Goal: Information Seeking & Learning: Learn about a topic

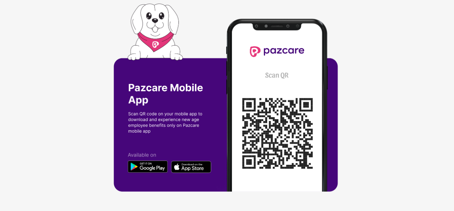
scroll to position [0, 1]
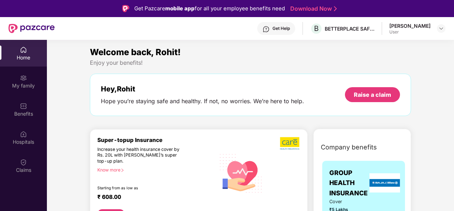
scroll to position [40, 0]
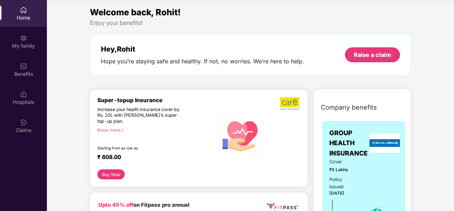
click at [27, 19] on div "Home" at bounding box center [23, 17] width 47 height 7
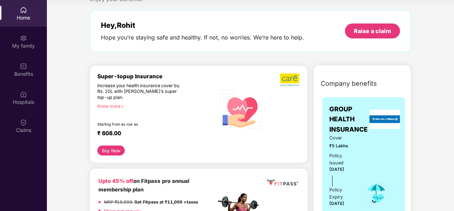
scroll to position [25, 0]
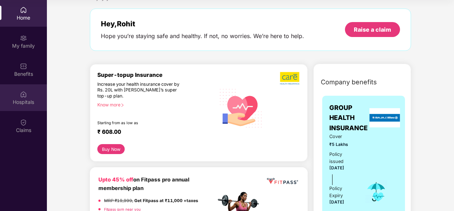
click at [26, 101] on div "Hospitals" at bounding box center [23, 101] width 47 height 7
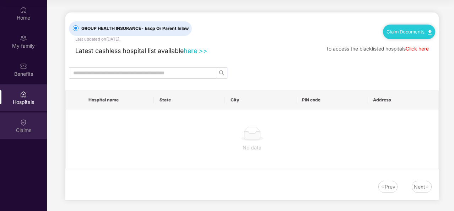
drag, startPoint x: 26, startPoint y: 101, endPoint x: 26, endPoint y: 112, distance: 11.0
click at [26, 112] on div "Home My family Benefits Hospitals Claims" at bounding box center [23, 70] width 47 height 140
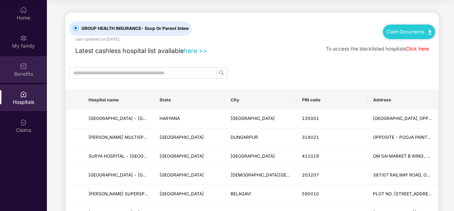
click at [31, 70] on div "Benefits" at bounding box center [23, 73] width 47 height 7
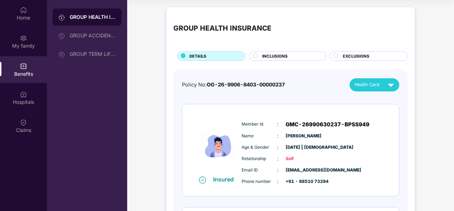
click at [259, 161] on span "Relationship" at bounding box center [260, 158] width 36 height 7
click at [252, 167] on span "Email ID" at bounding box center [260, 170] width 36 height 7
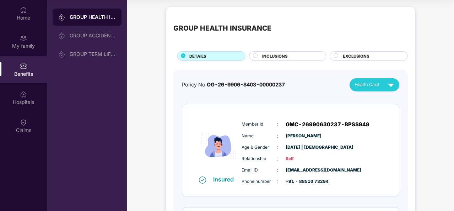
click at [238, 113] on div "Insured Member Id : GMC-26990630237-BPSS949 Name : Rohit Singh Age & Gender : 0…" at bounding box center [290, 150] width 217 height 92
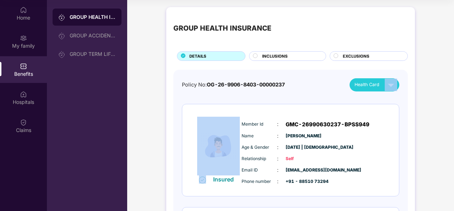
click at [238, 113] on div "Insured Member Id : GMC-26990630237-BPSS949 Name : Rohit Singh Age & Gender : 0…" at bounding box center [290, 150] width 217 height 92
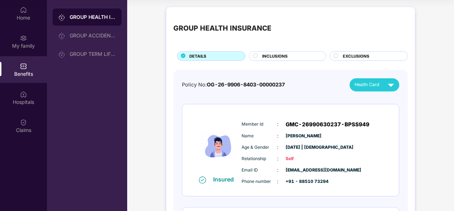
click at [254, 130] on div "Member Id : GMC-26990630237-BPSS949 Name : Rohit Singh Age & Gender : 05 June 1…" at bounding box center [312, 153] width 145 height 72
click at [24, 21] on div "Home" at bounding box center [23, 17] width 47 height 7
